Goal: Book appointment/travel/reservation

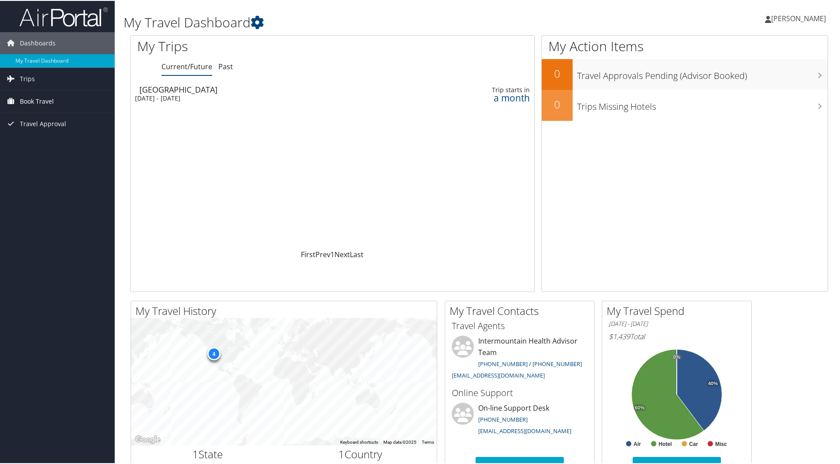
click at [35, 99] on span "Book Travel" at bounding box center [37, 101] width 34 height 22
click at [39, 144] on link "Book/Manage Online Trips" at bounding box center [57, 144] width 115 height 13
